Goal: Information Seeking & Learning: Understand process/instructions

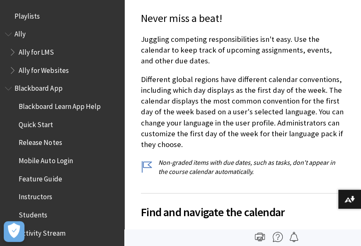
scroll to position [871, 0]
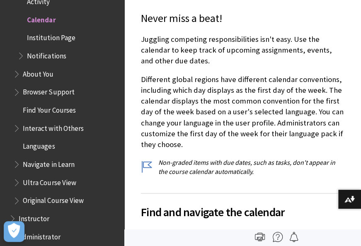
click at [78, 202] on span "Original Course View" at bounding box center [53, 199] width 61 height 11
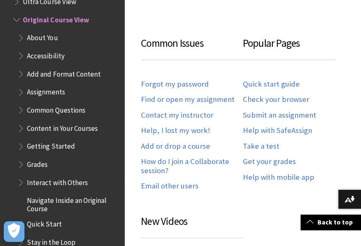
scroll to position [437, 0]
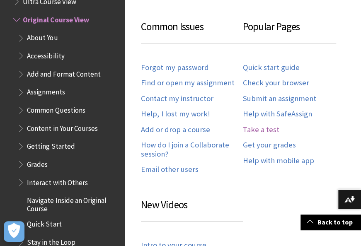
click at [263, 129] on link "Take a test" at bounding box center [261, 130] width 36 height 10
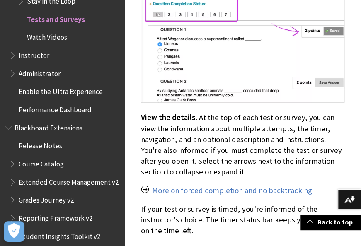
scroll to position [1542, 0]
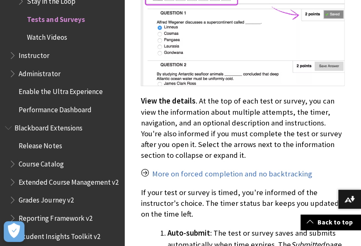
click at [38, 56] on span "Instructor" at bounding box center [34, 54] width 31 height 11
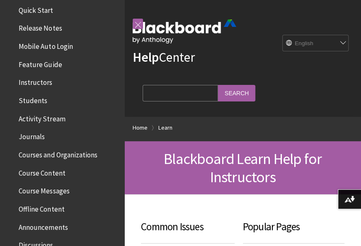
scroll to position [81, 0]
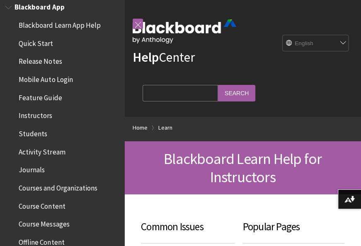
click at [75, 25] on span "Blackboard Learn App Help" at bounding box center [60, 23] width 82 height 11
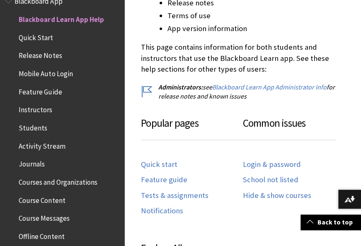
scroll to position [448, 0]
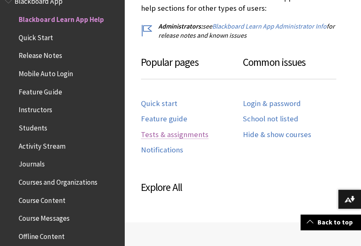
click at [172, 134] on link "Tests & assignments" at bounding box center [175, 135] width 68 height 10
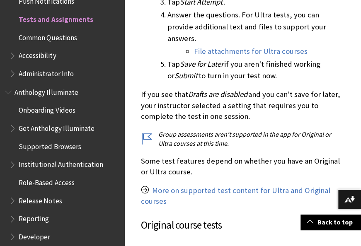
scroll to position [1304, 0]
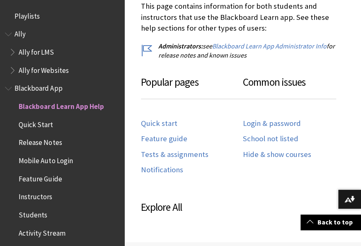
scroll to position [87, 0]
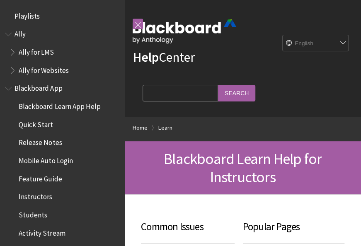
scroll to position [817, 0]
